Goal: Transaction & Acquisition: Purchase product/service

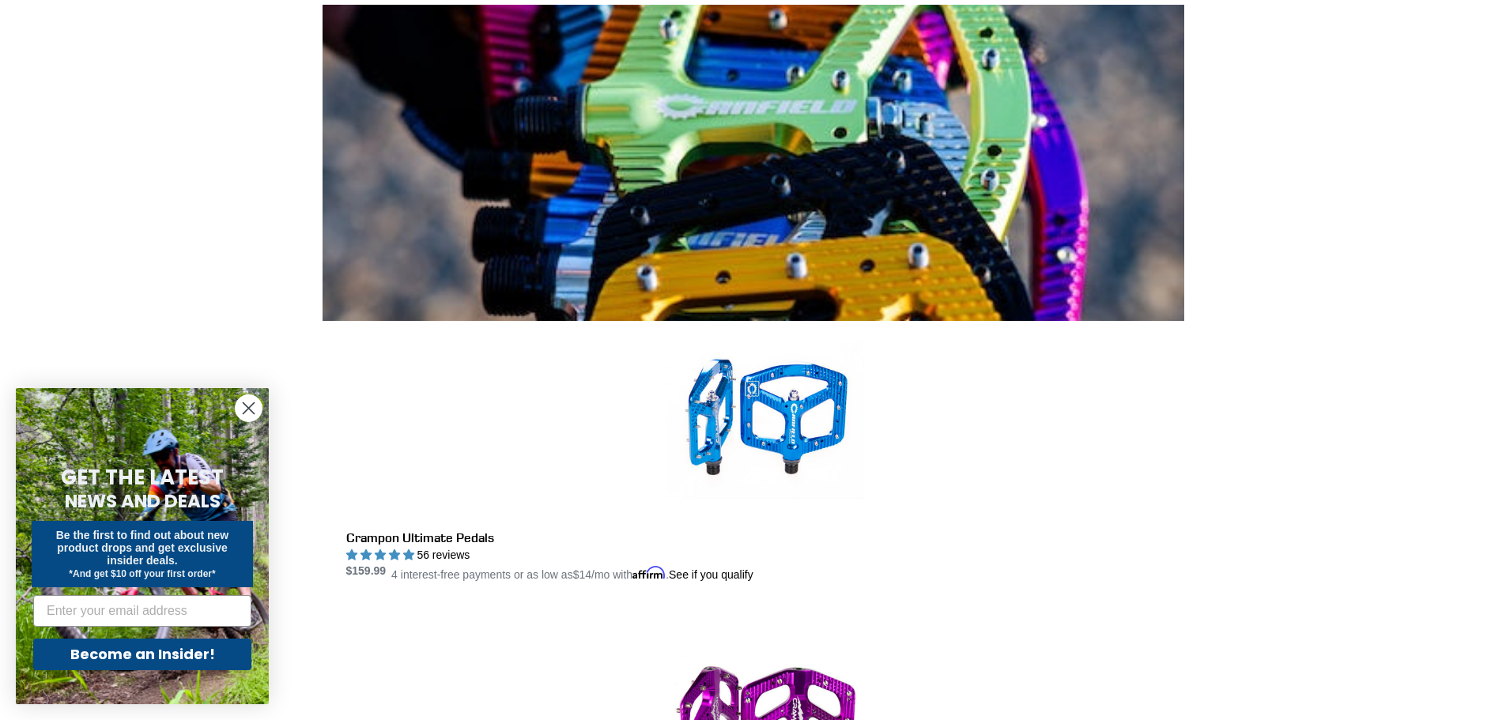
scroll to position [415, 0]
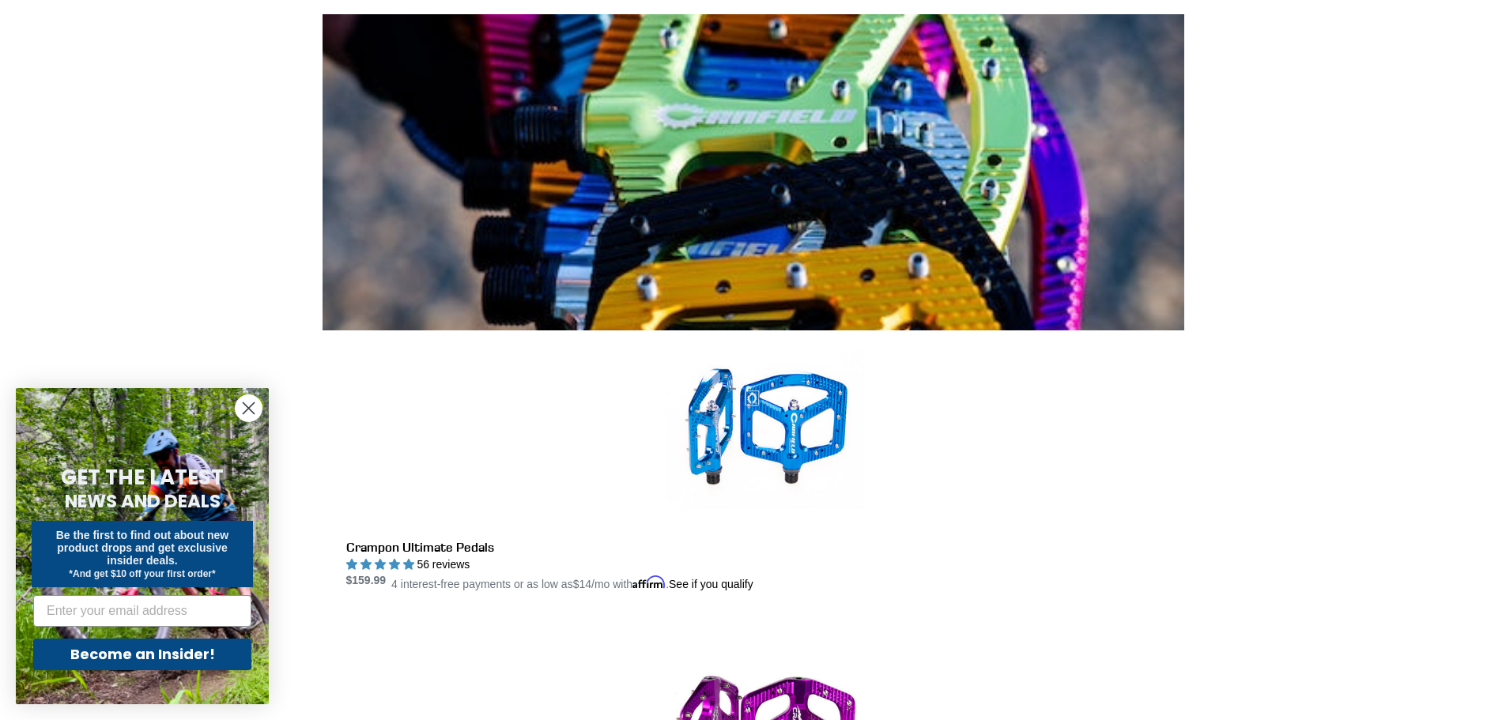
scroll to position [454, 0]
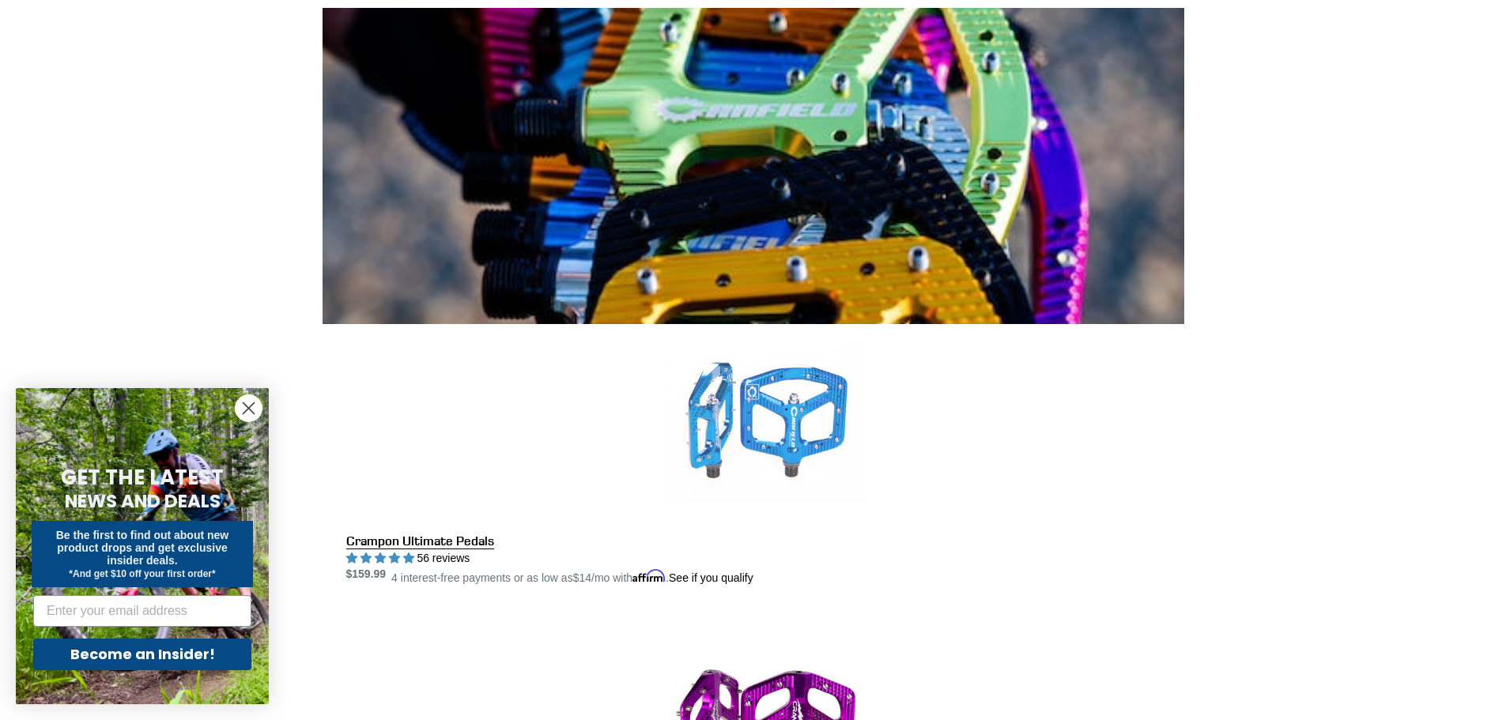
click at [711, 324] on link "Crampon Ultimate Pedals" at bounding box center [765, 455] width 838 height 263
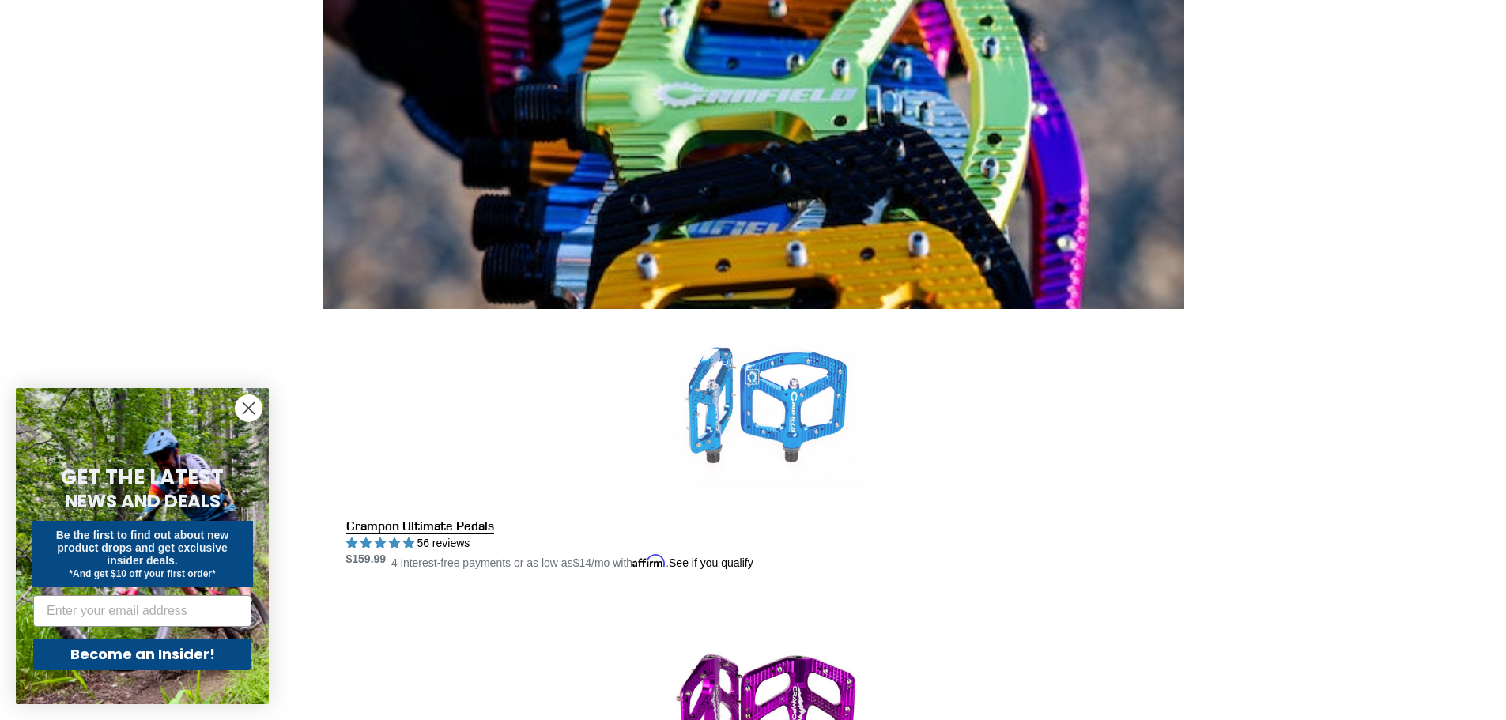
scroll to position [474, 0]
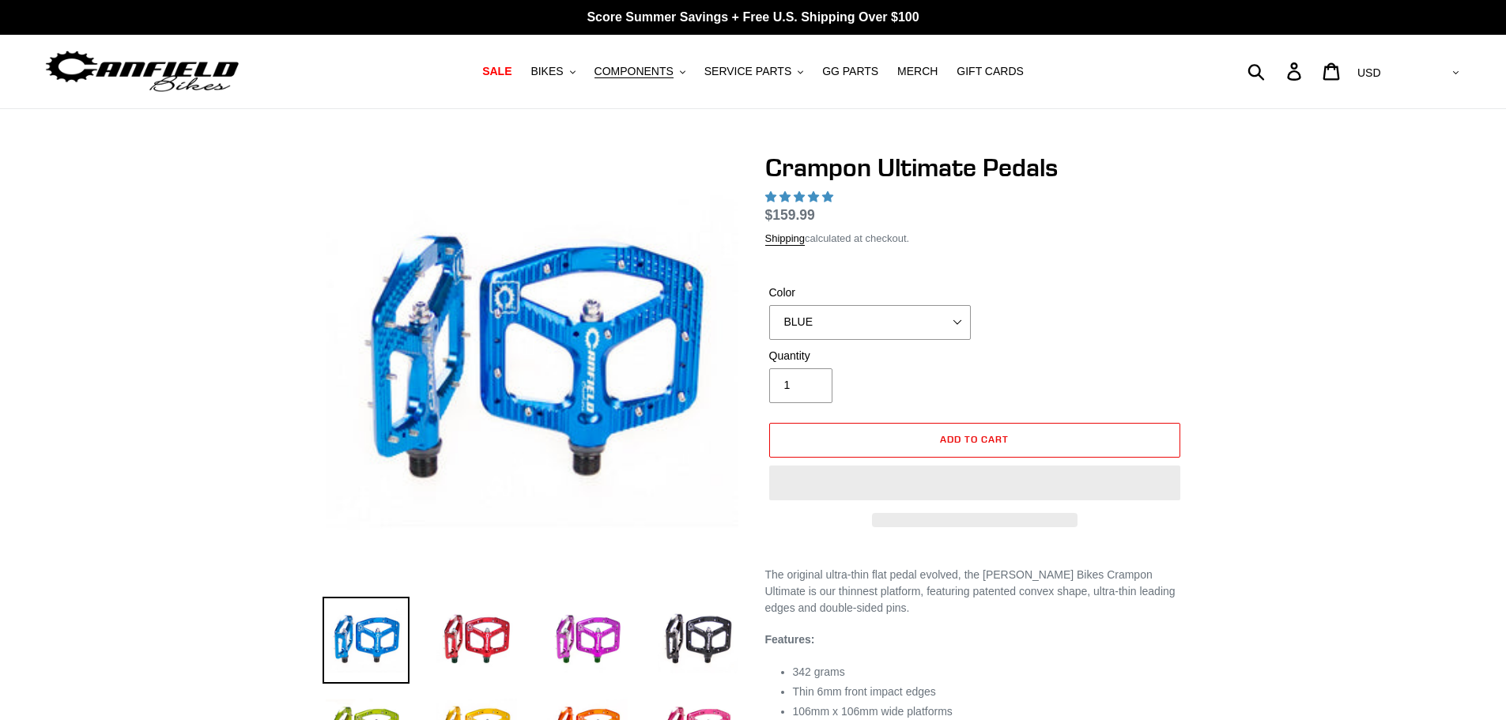
select select "highest-rating"
